Goal: Task Accomplishment & Management: Use online tool/utility

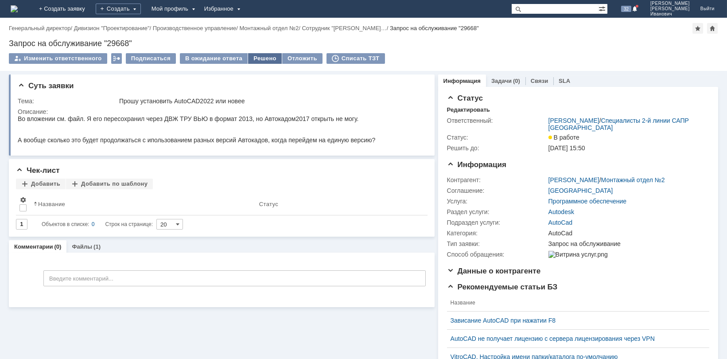
click at [255, 58] on div "Решено" at bounding box center [265, 58] width 34 height 11
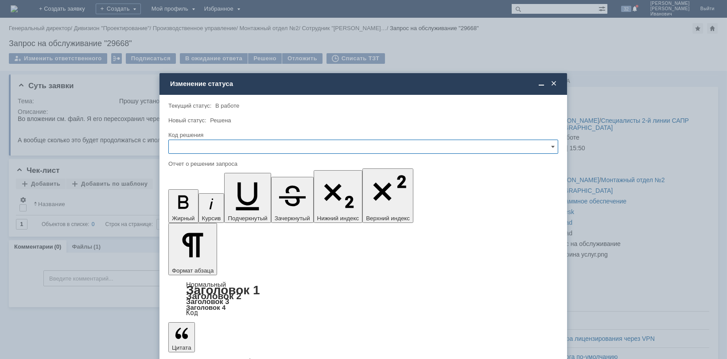
click at [216, 138] on div "Код решения" at bounding box center [363, 135] width 390 height 8
click at [554, 145] on span at bounding box center [553, 146] width 4 height 7
click at [190, 209] on div "Решено" at bounding box center [363, 206] width 389 height 14
type input "Решено"
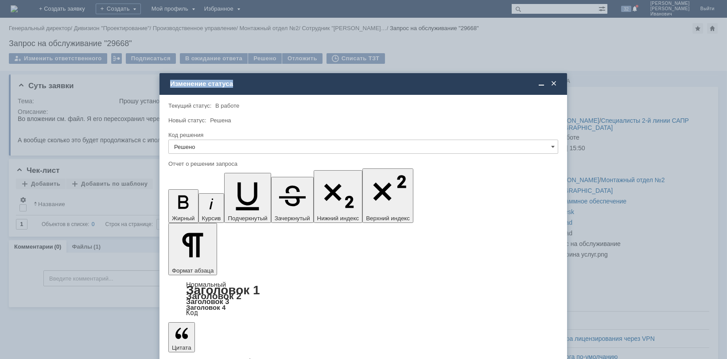
drag, startPoint x: 372, startPoint y: 2802, endPoint x: 261, endPoint y: 2591, distance: 238.7
